Goal: Task Accomplishment & Management: Manage account settings

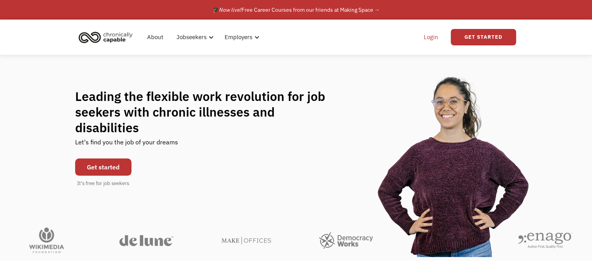
click at [432, 36] on link "Login" at bounding box center [431, 37] width 24 height 25
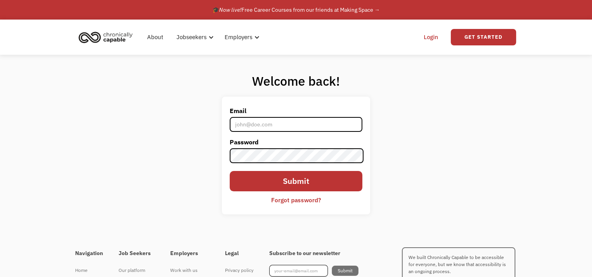
click at [280, 200] on div "Forgot password?" at bounding box center [296, 199] width 50 height 9
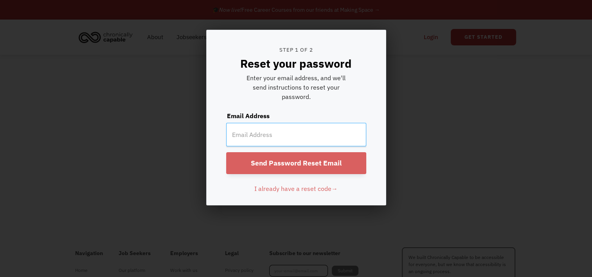
click at [254, 138] on input "email" at bounding box center [296, 134] width 140 height 23
type input "jmcroom@outlook.com"
click at [265, 166] on input "Send Password Reset Email" at bounding box center [296, 163] width 140 height 22
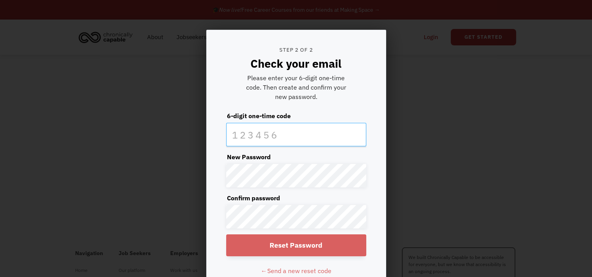
click at [238, 128] on input "text" at bounding box center [296, 134] width 140 height 23
type input "212478"
click at [218, 172] on form "Step 2 of 2 Check your email Please enter your 6-digit one-time code. Then crea…" at bounding box center [296, 158] width 179 height 257
click at [265, 244] on input "Reset Password" at bounding box center [296, 245] width 140 height 22
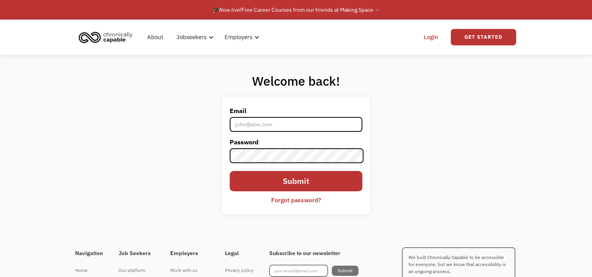
type input "jmcroom@outlook.com"
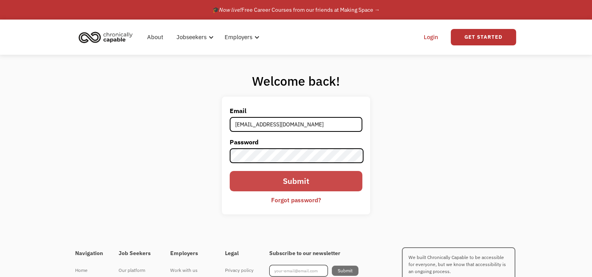
click at [320, 182] on input "Submit" at bounding box center [296, 181] width 132 height 20
